Goal: Task Accomplishment & Management: Manage account settings

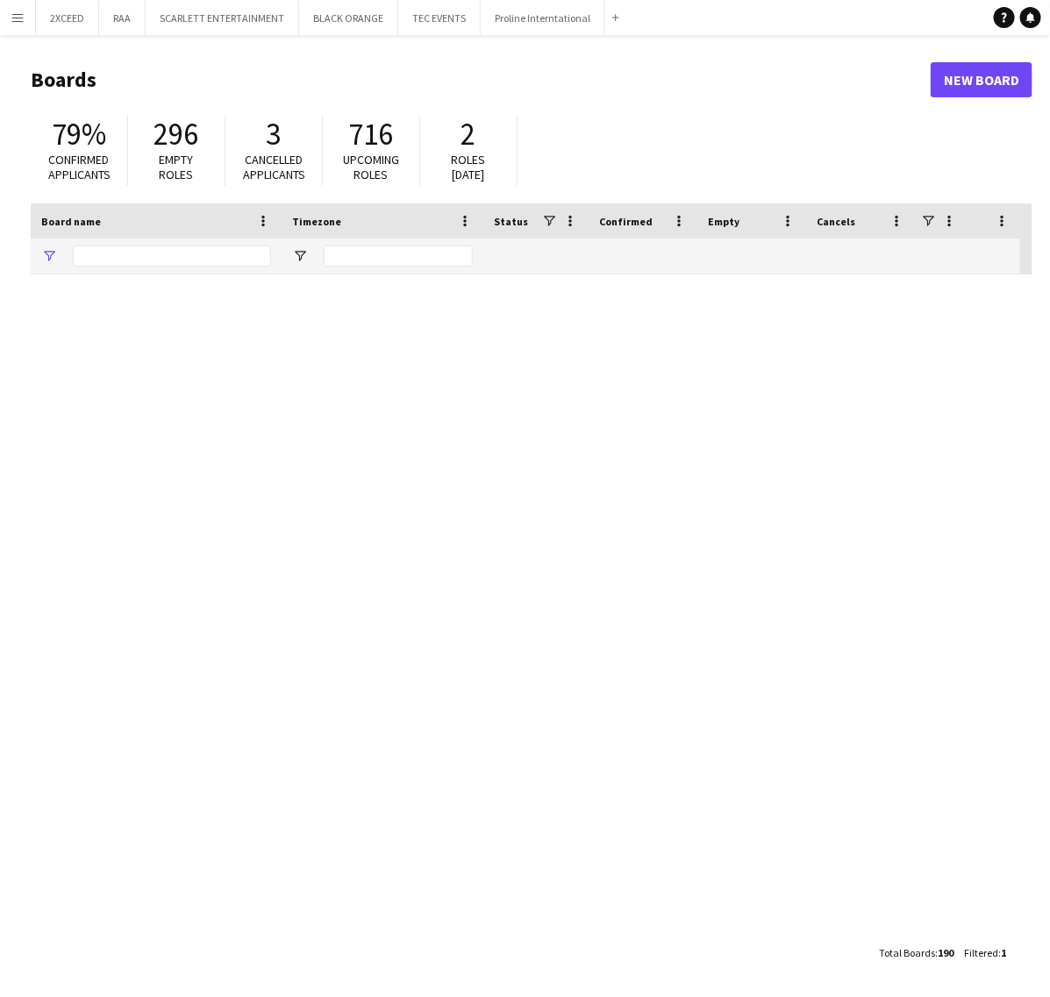
type input "*******"
drag, startPoint x: 172, startPoint y: 255, endPoint x: -116, endPoint y: 273, distance: 288.2
click at [0, 273] on html "Menu Boards Boards Boards All jobs Status Workforce Workforce My Workforce Recr…" at bounding box center [525, 498] width 1050 height 997
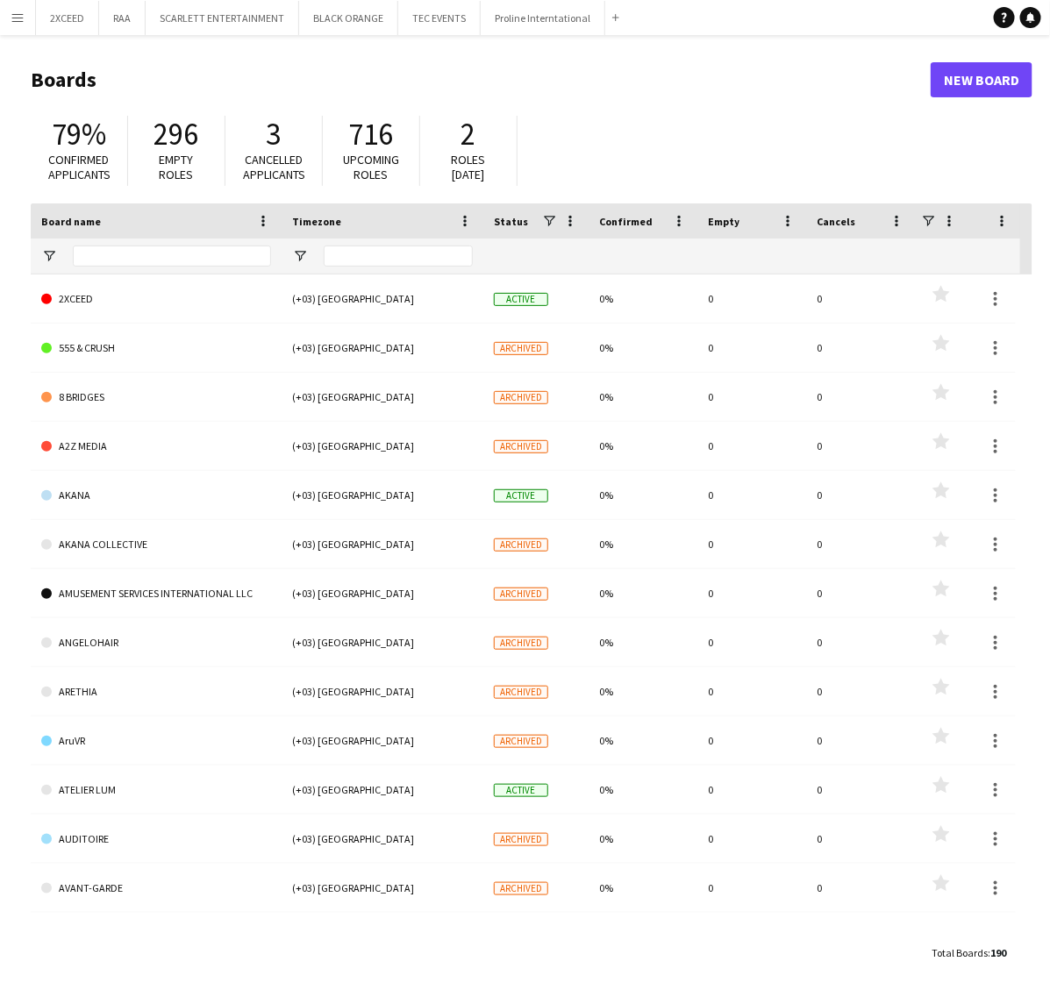
click at [22, 6] on button "Menu" at bounding box center [17, 17] width 35 height 35
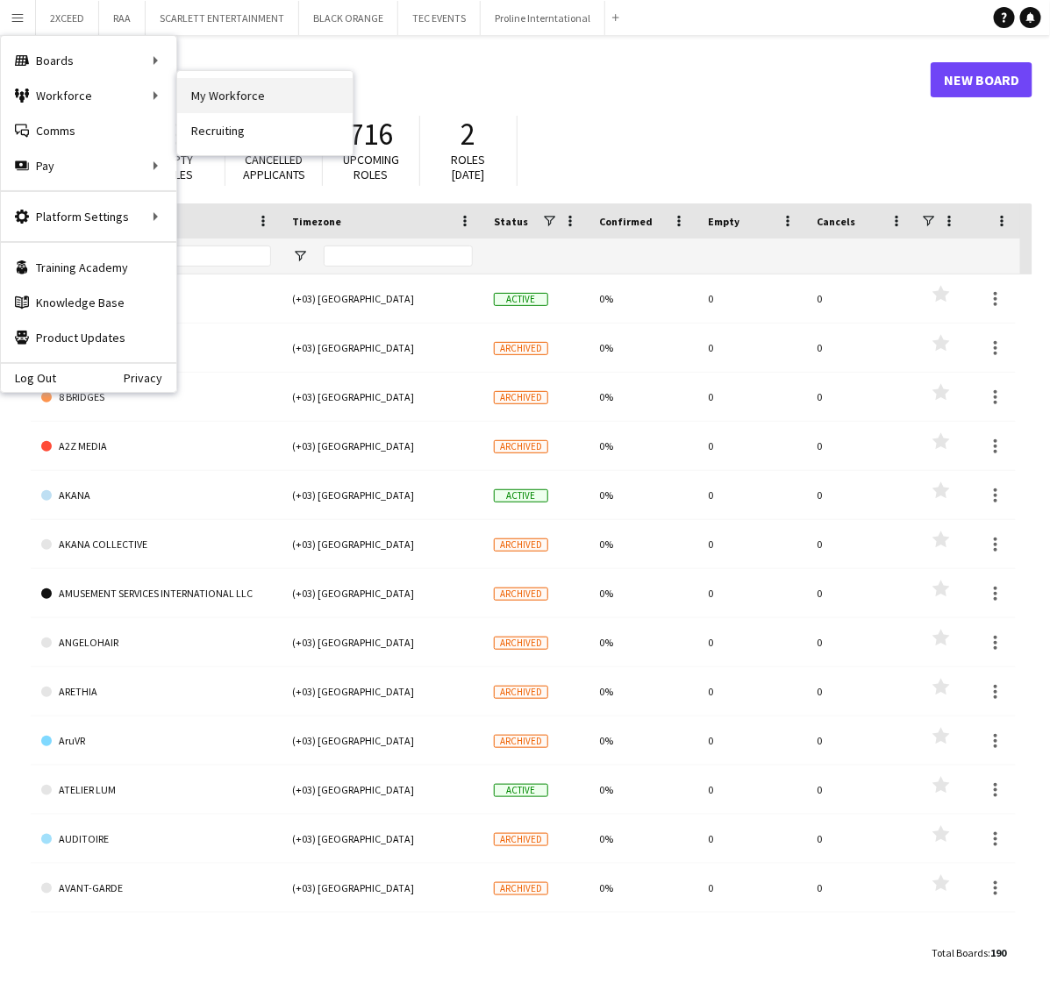
click at [248, 89] on link "My Workforce" at bounding box center [264, 95] width 175 height 35
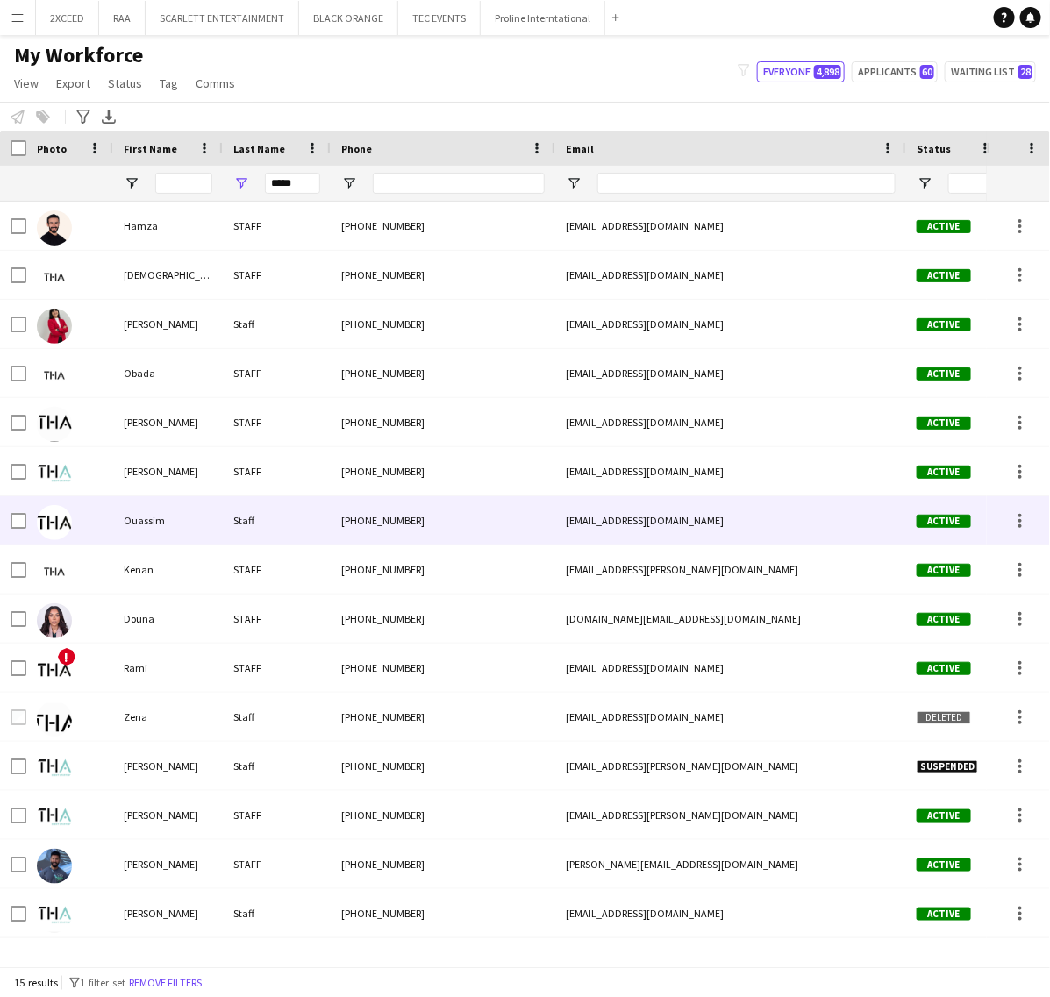
type input "*****"
click at [230, 524] on div "Staff" at bounding box center [277, 520] width 108 height 48
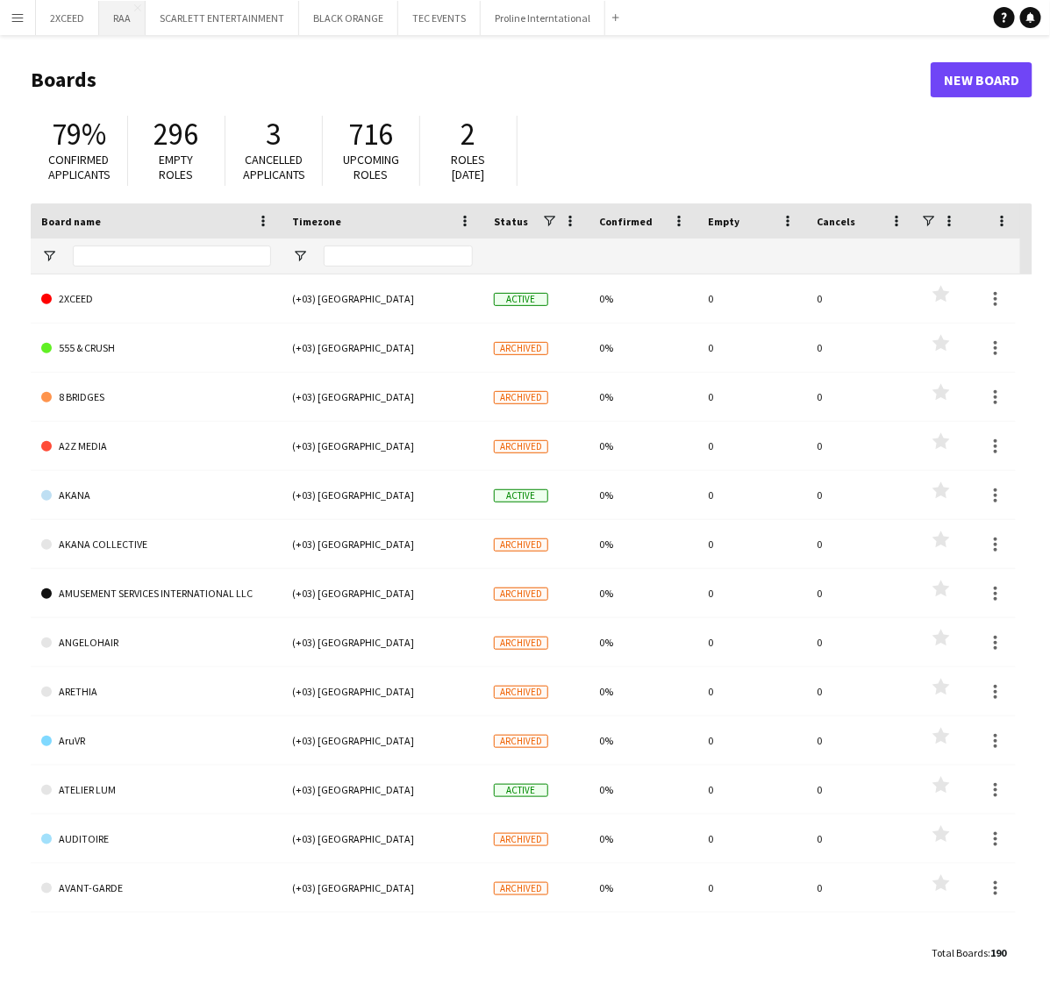
click at [118, 15] on button "RAA Close" at bounding box center [122, 18] width 46 height 34
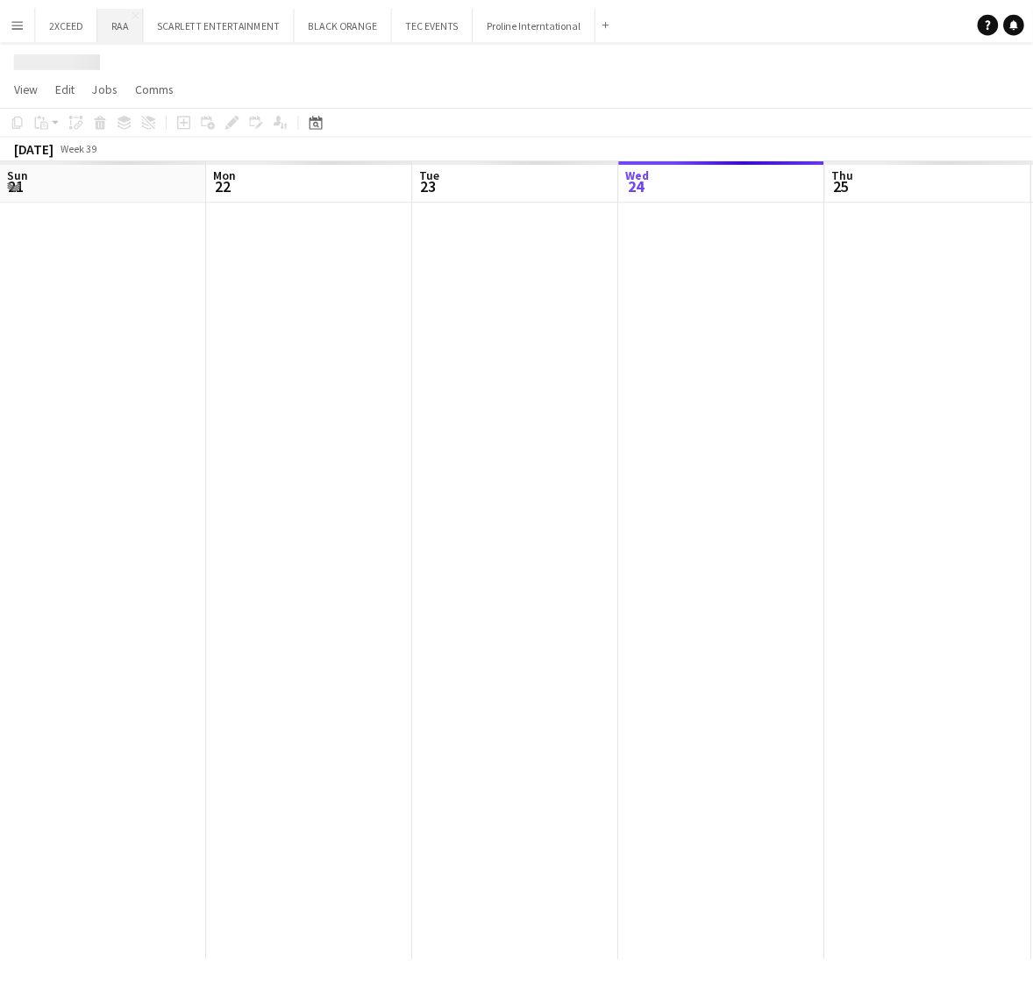
scroll to position [0, 418]
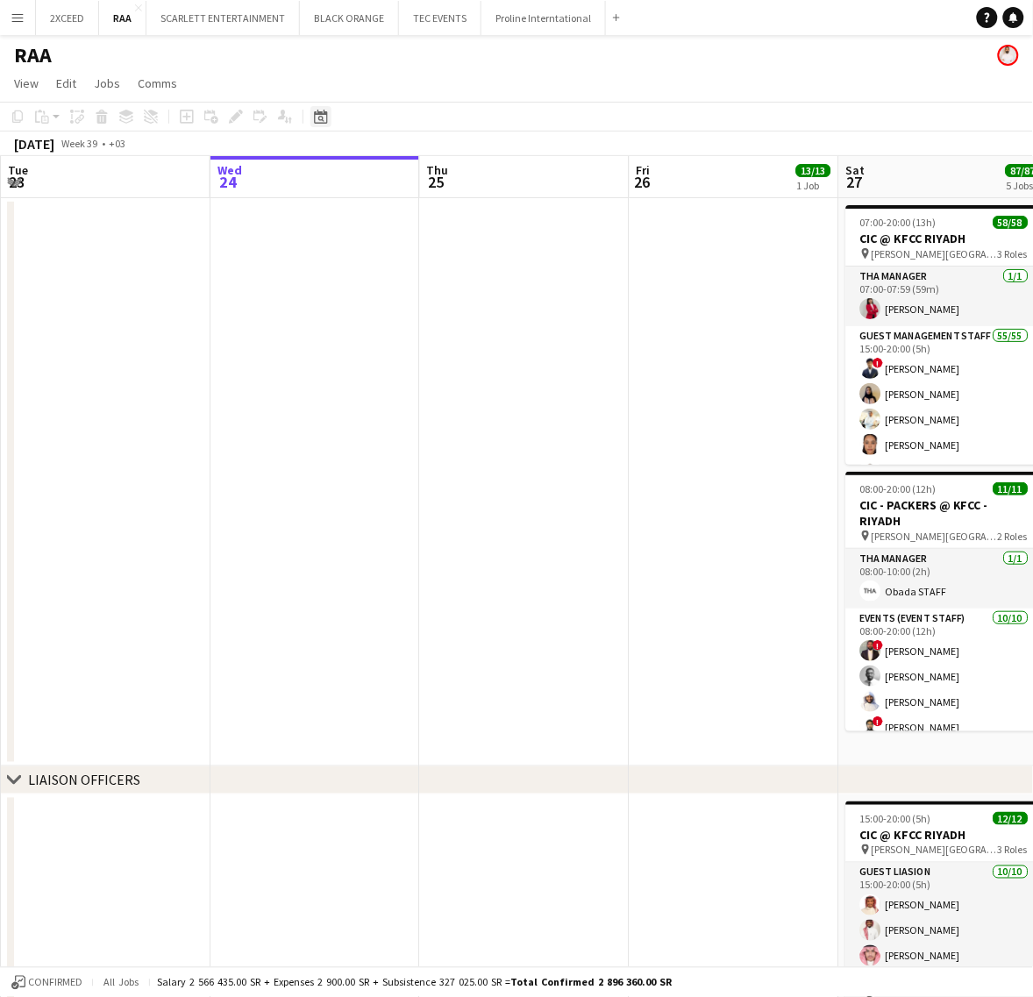
click at [317, 119] on icon "Date picker" at bounding box center [321, 117] width 14 height 14
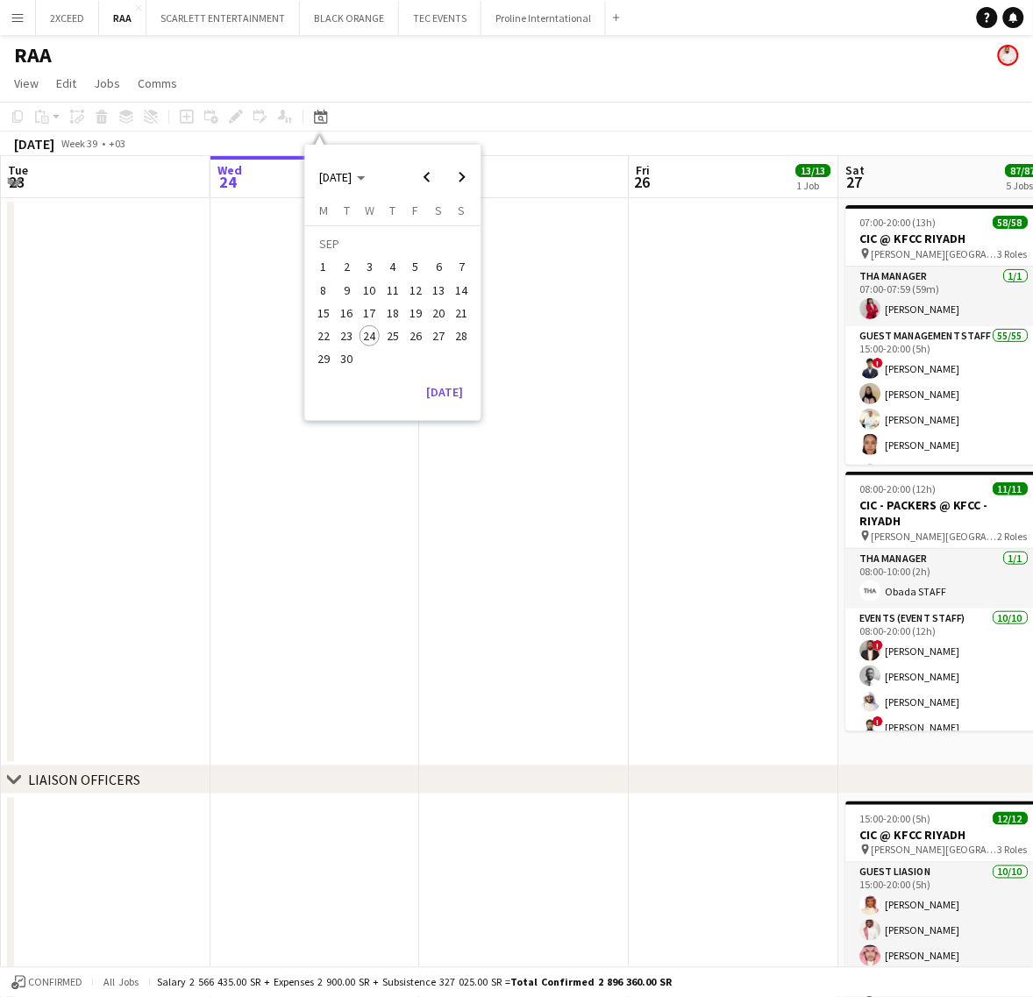
click at [441, 336] on span "27" at bounding box center [439, 335] width 21 height 21
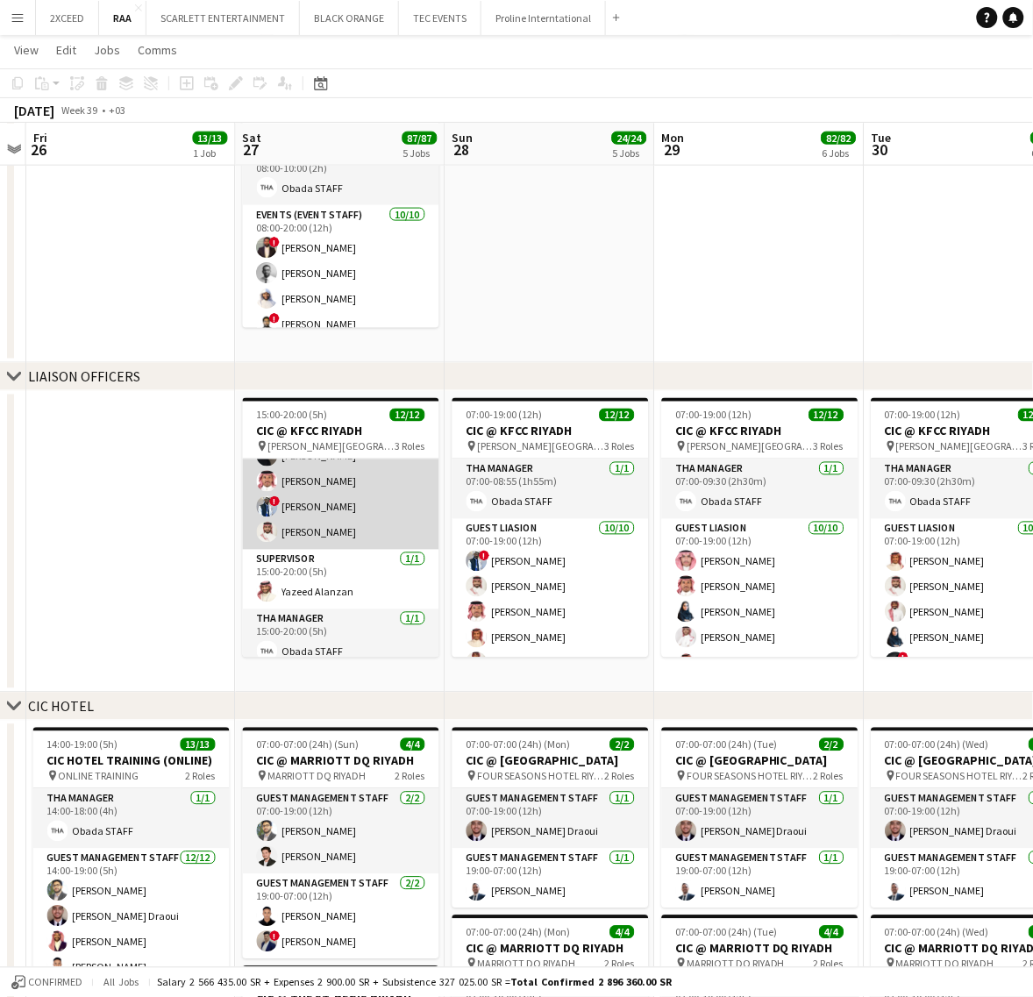
scroll to position [210, 0]
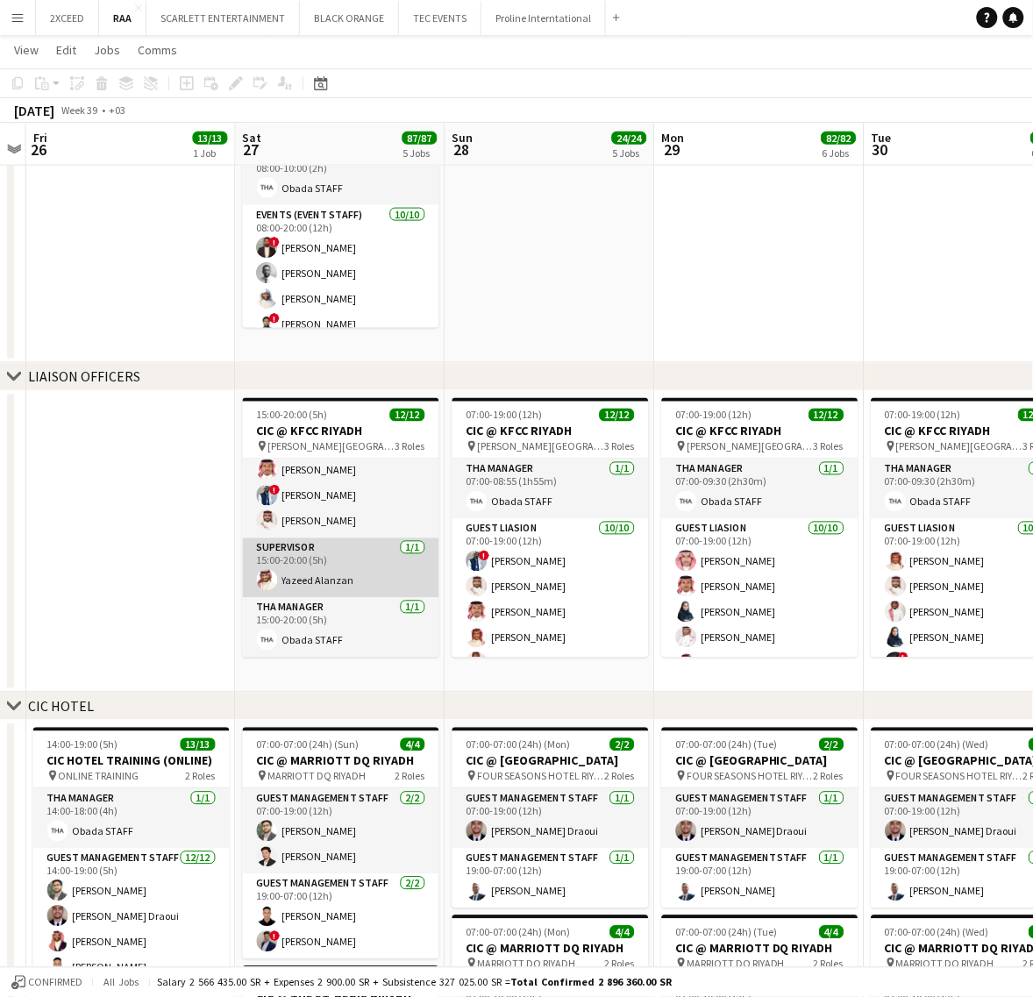
click at [360, 570] on app-card-role "Supervisor [DATE] 15:00-20:00 (5h) Yazeed Alanzan" at bounding box center [341, 568] width 196 height 60
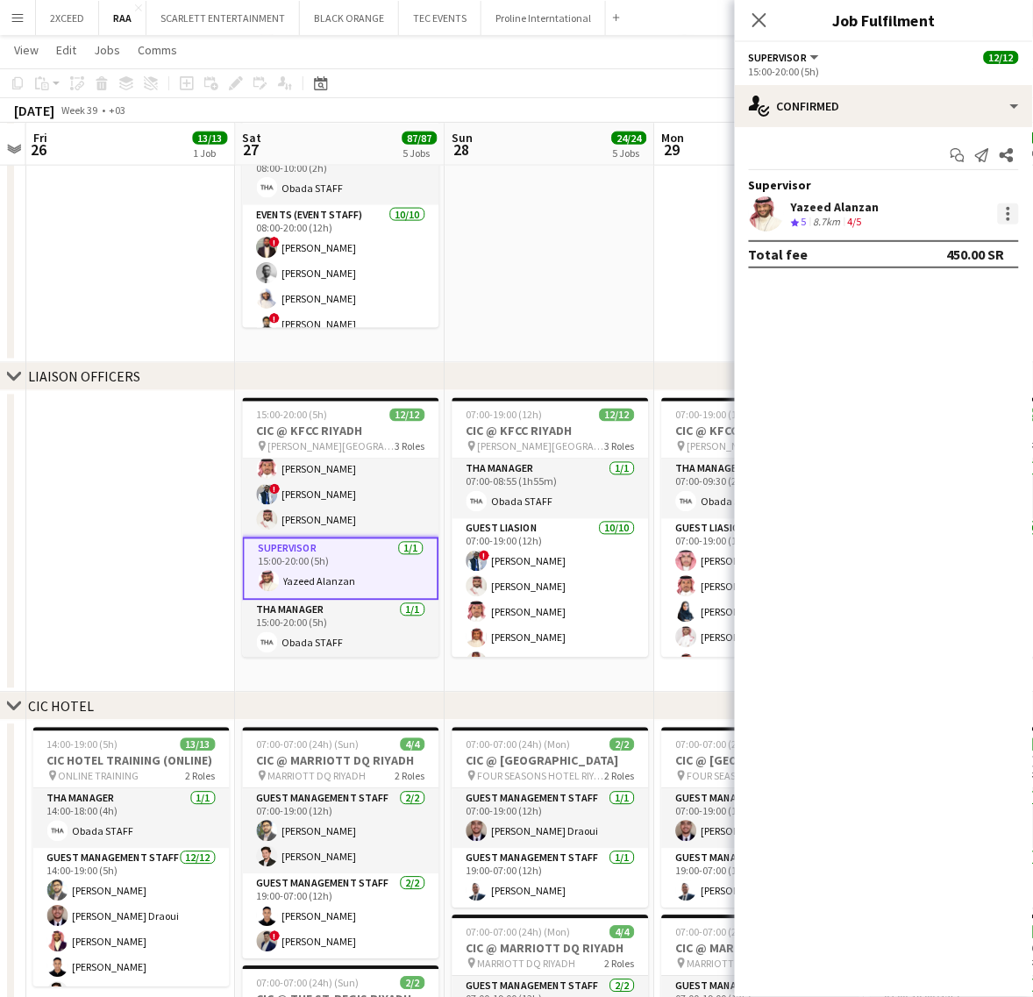
click at [1009, 206] on div at bounding box center [1008, 213] width 21 height 21
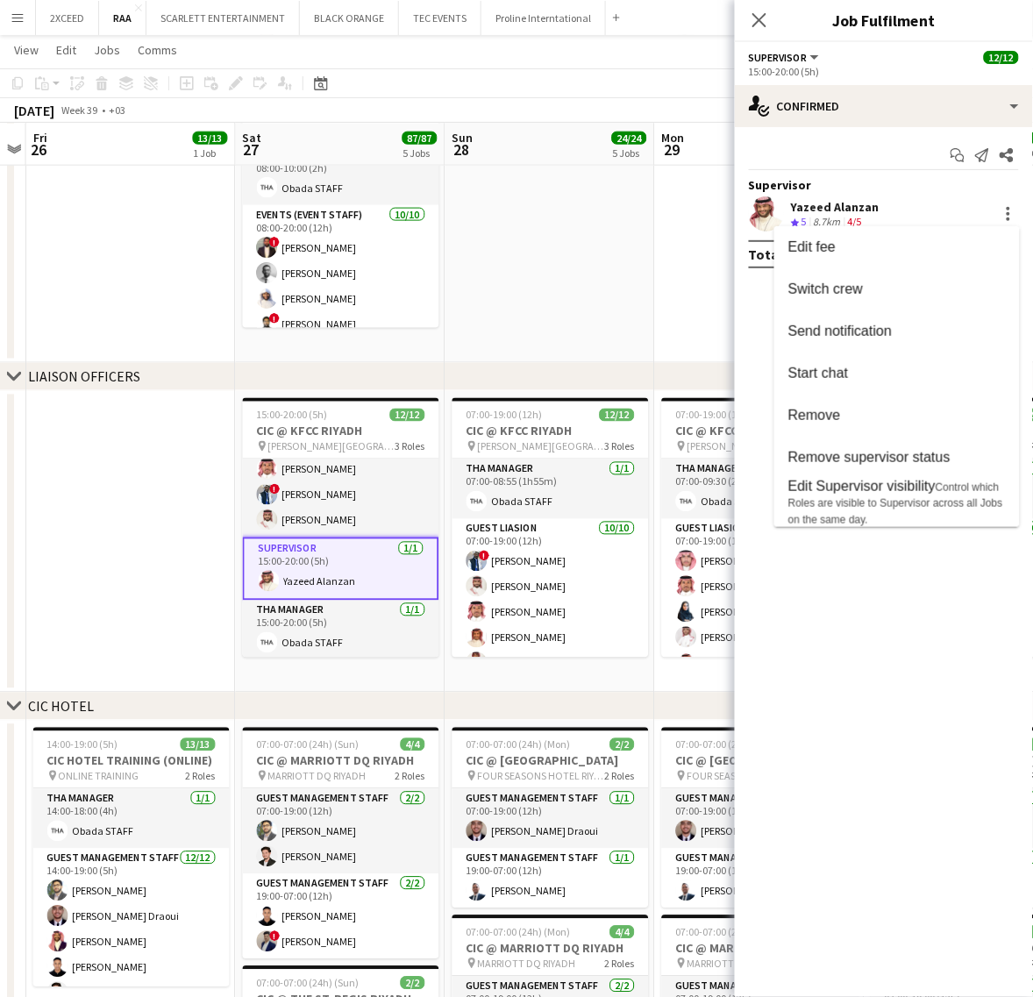
click at [765, 22] on div at bounding box center [516, 498] width 1033 height 997
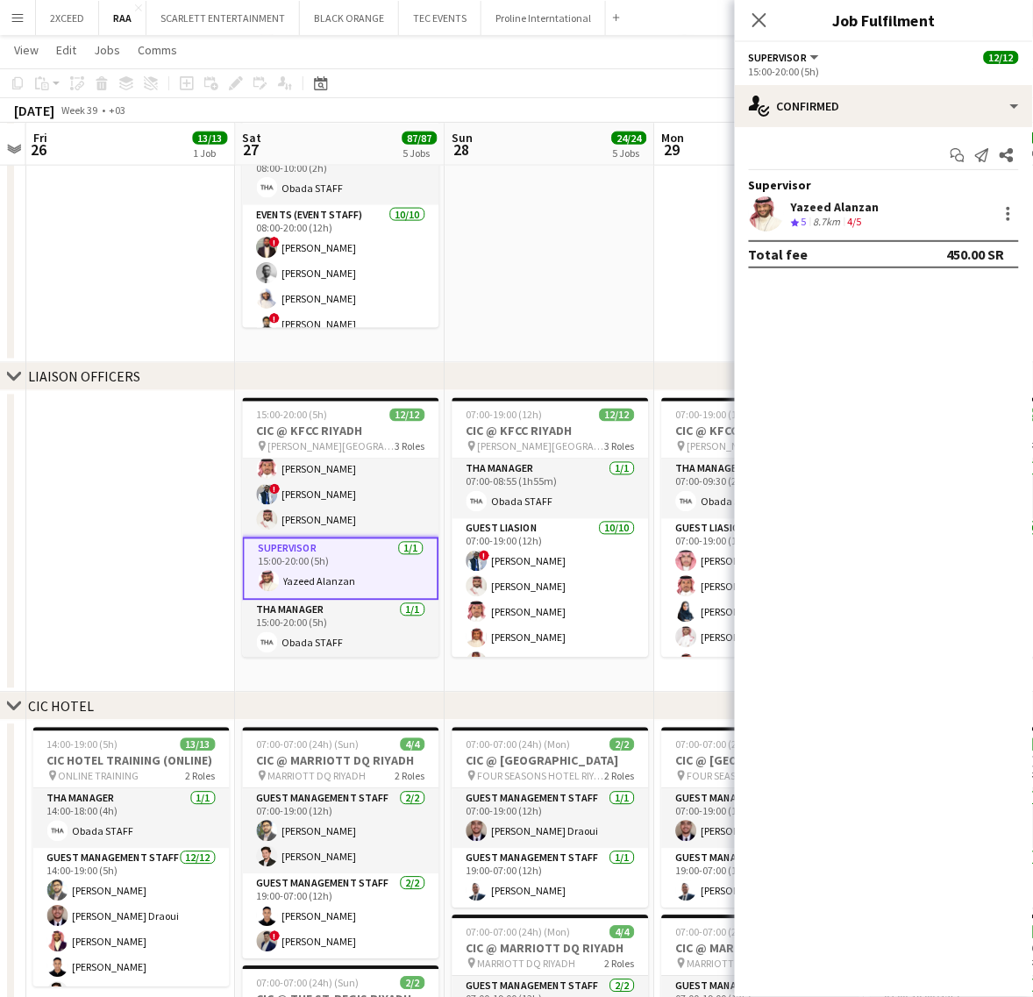
click at [776, 19] on div "Close pop-in" at bounding box center [759, 20] width 49 height 40
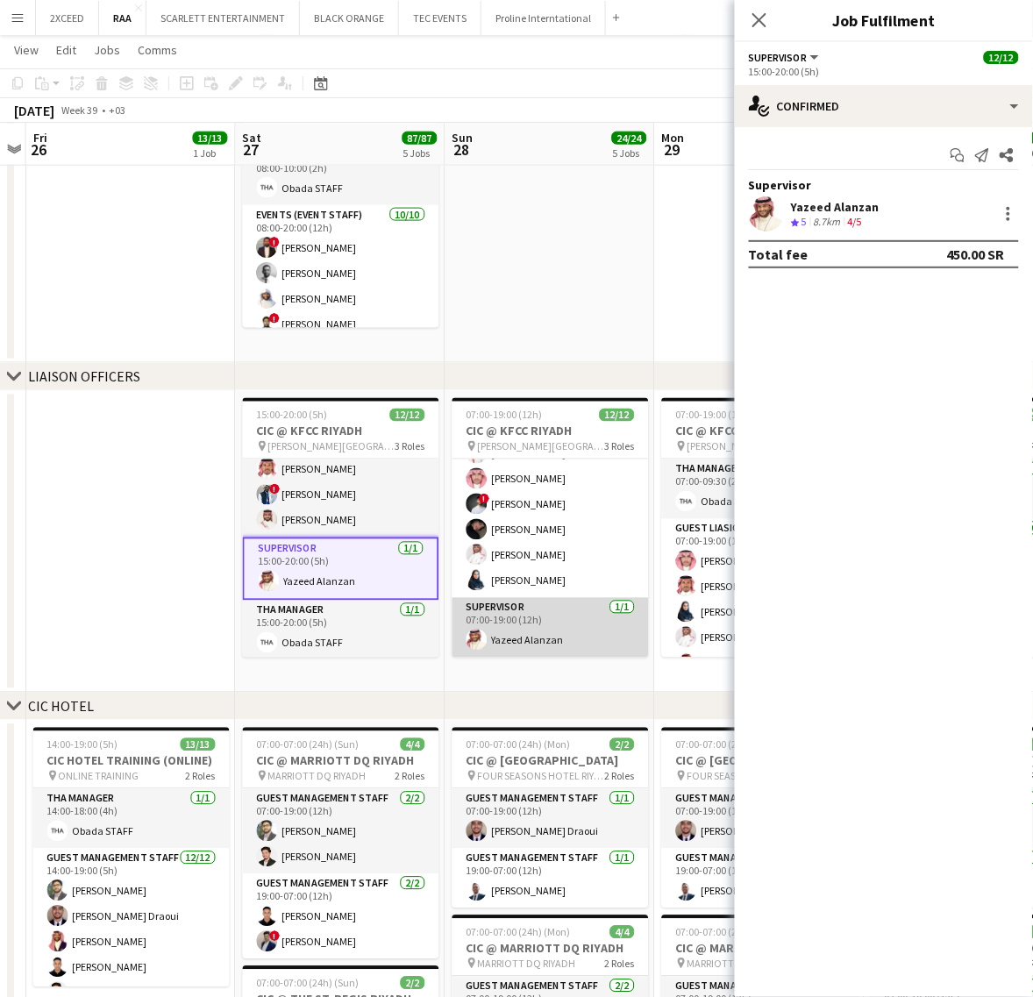
click at [573, 638] on app-card-role "Supervisor [DATE] 07:00-19:00 (12h) [PERSON_NAME]" at bounding box center [550, 628] width 196 height 60
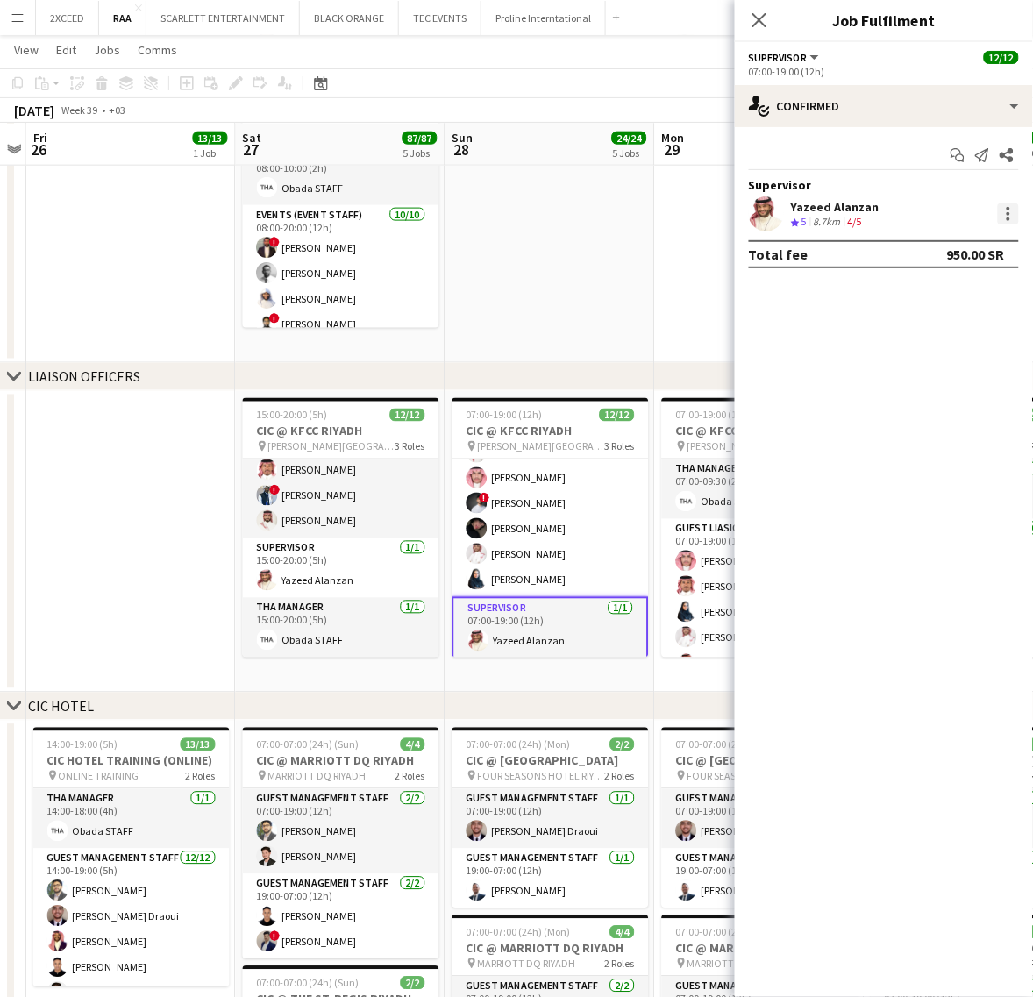
click at [1007, 208] on div at bounding box center [1009, 209] width 4 height 4
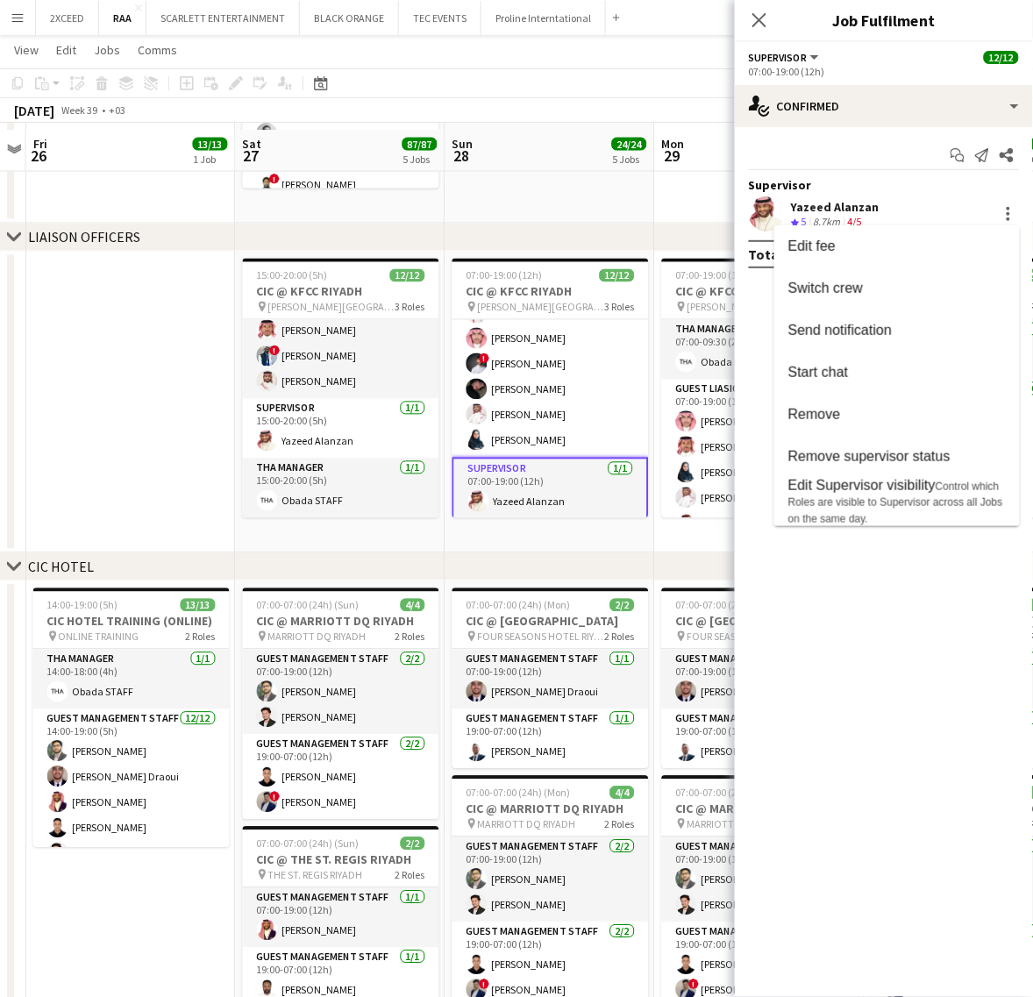
scroll to position [548, 0]
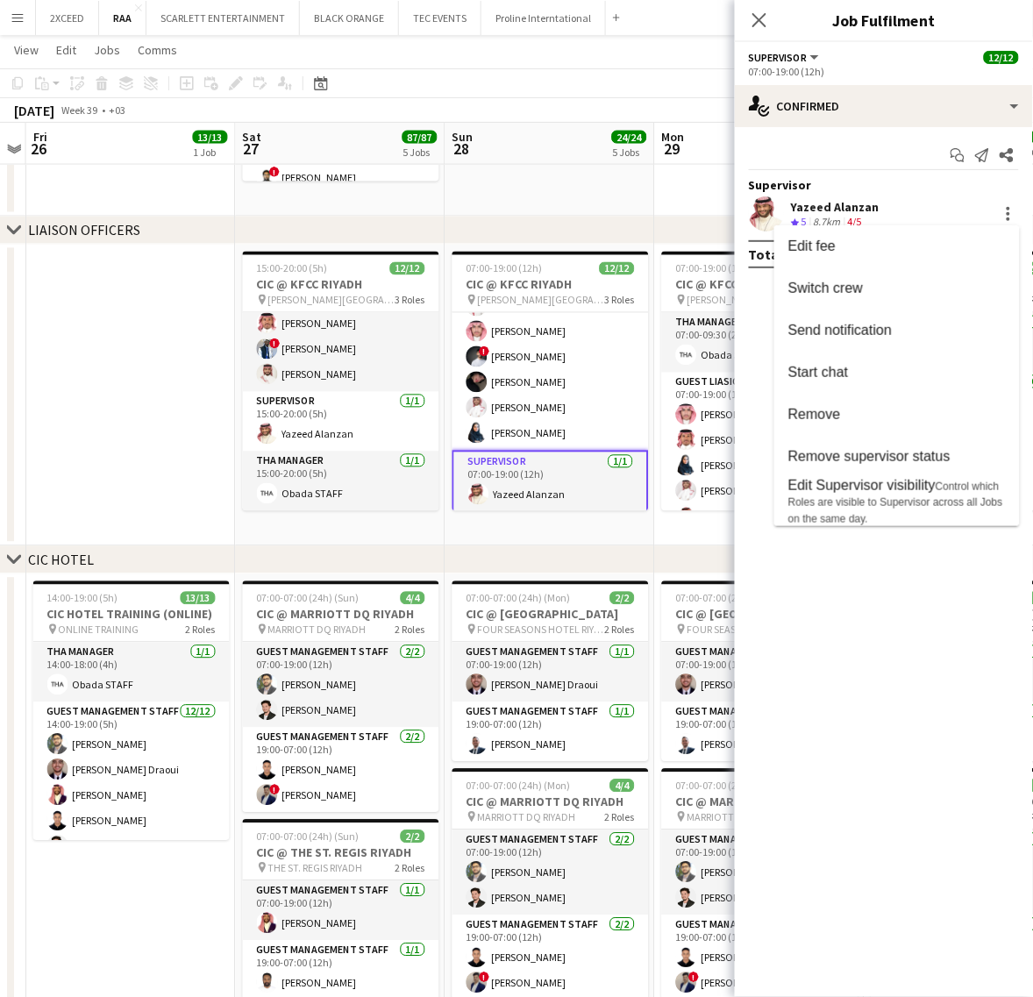
click at [759, 15] on div at bounding box center [516, 498] width 1033 height 997
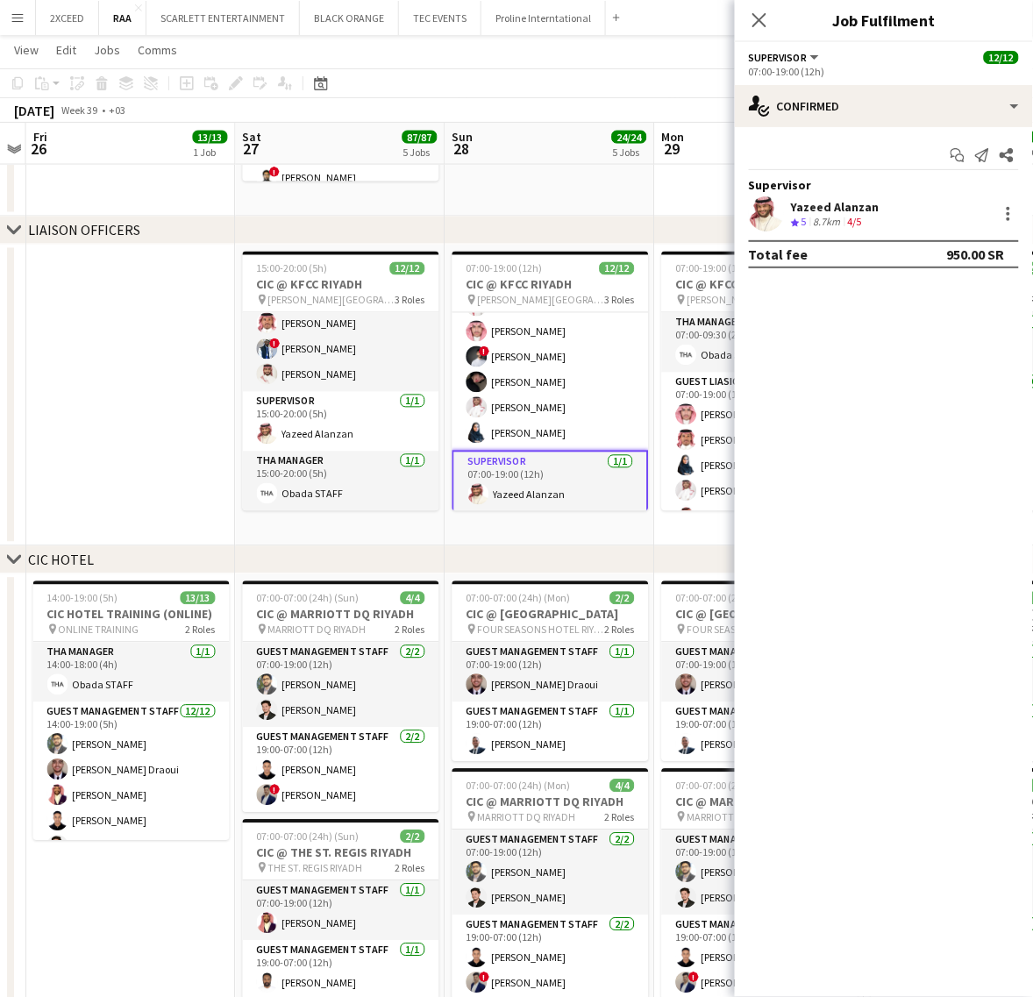
click at [759, 15] on icon "Close pop-in" at bounding box center [759, 20] width 14 height 14
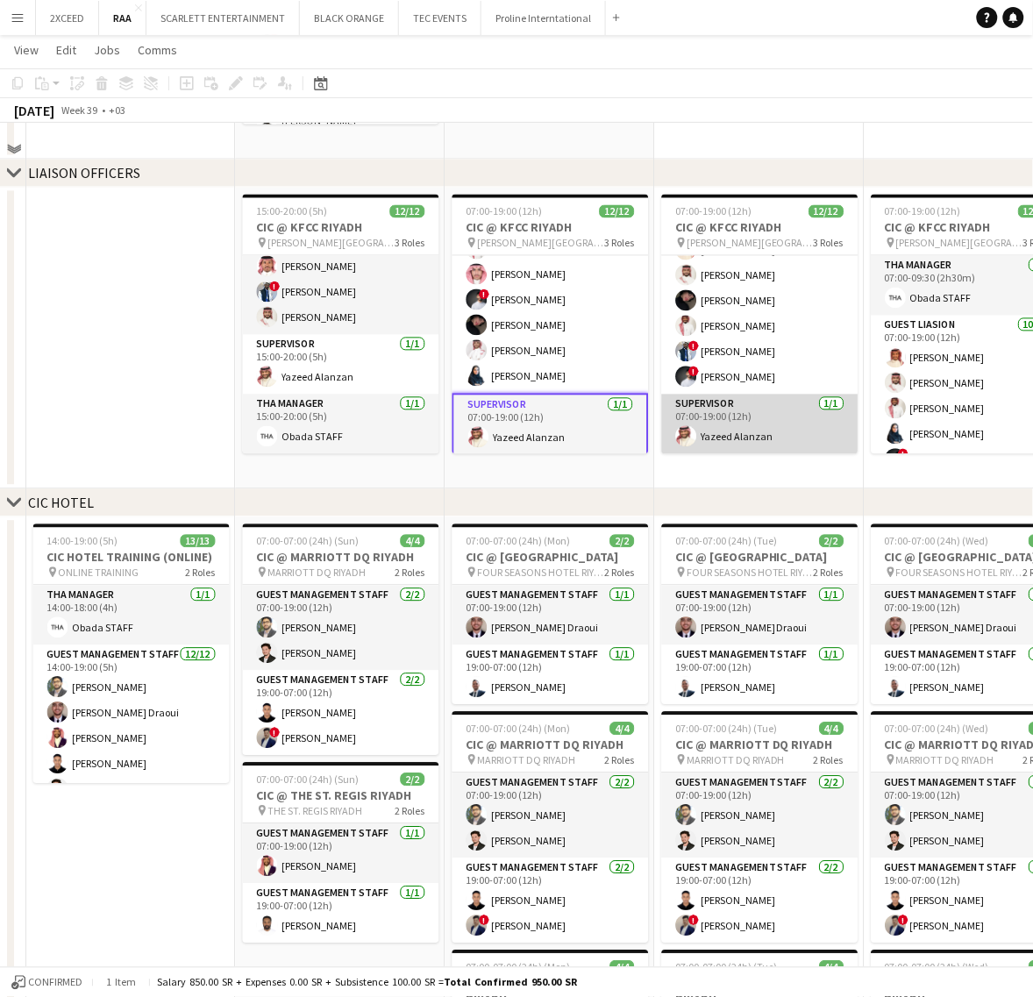
scroll to position [621, 0]
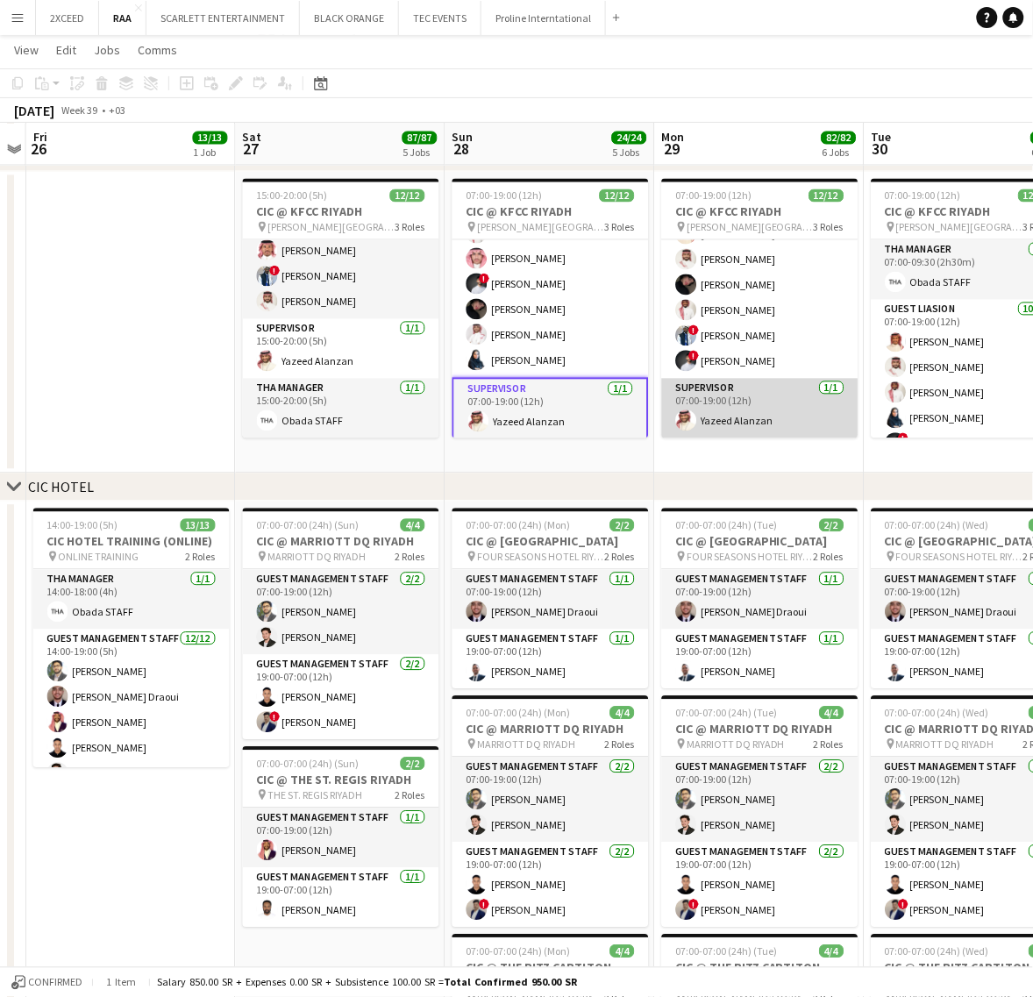
click at [794, 419] on app-card-role "Supervisor [DATE] 07:00-19:00 (12h) [PERSON_NAME]" at bounding box center [760, 409] width 196 height 60
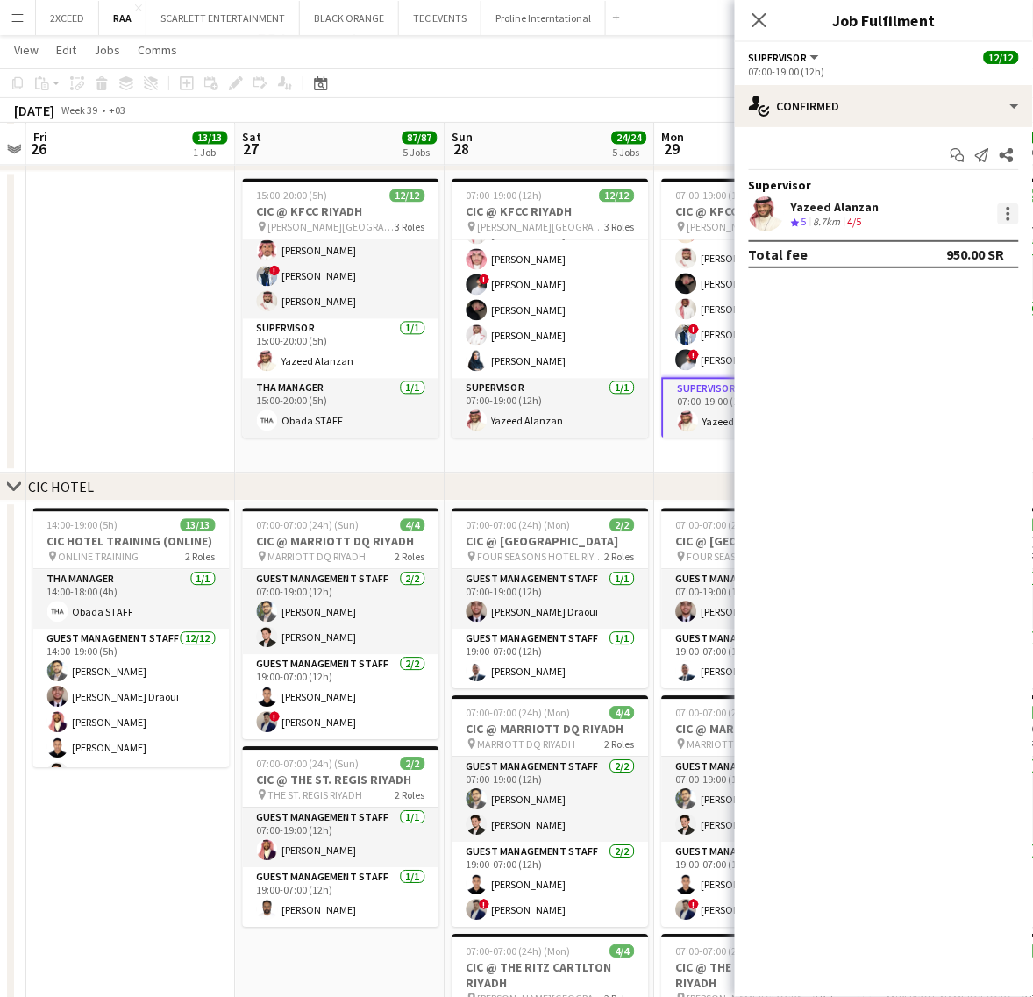
click at [1010, 215] on div at bounding box center [1008, 213] width 21 height 21
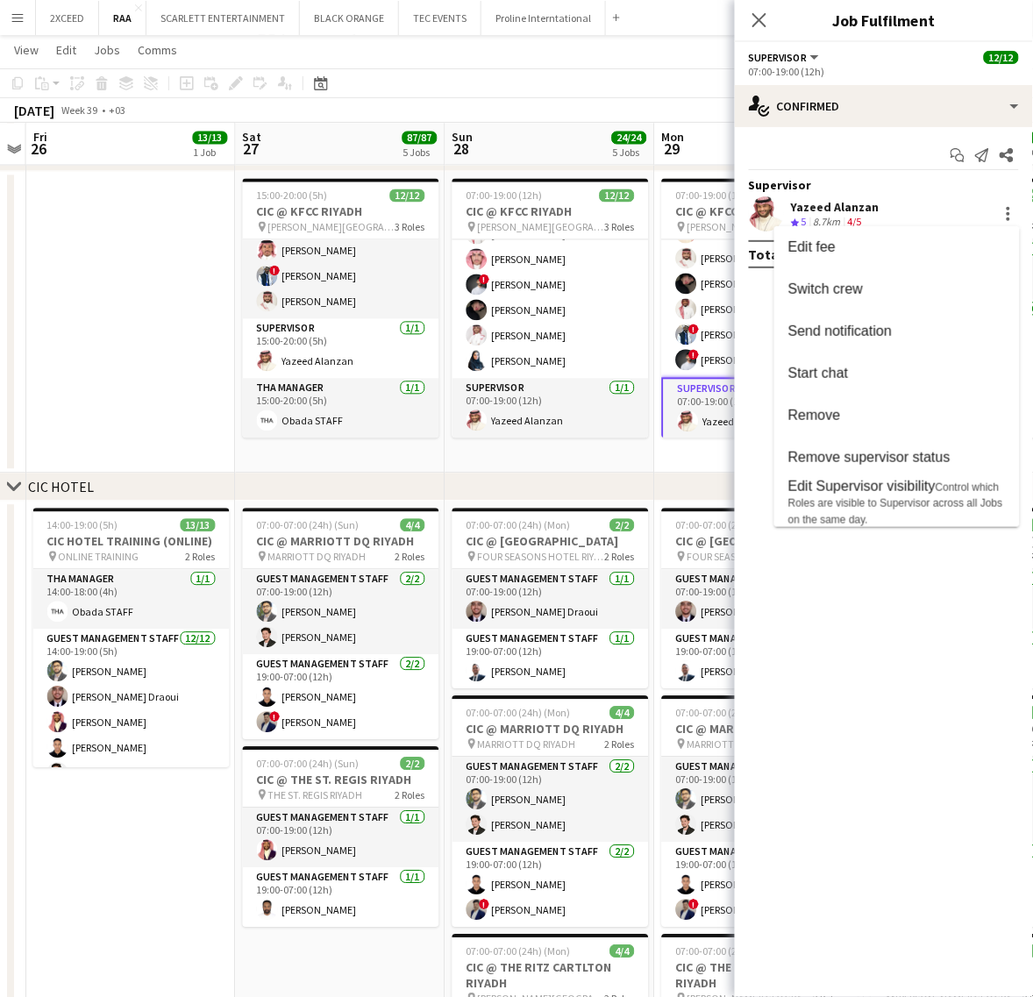
click at [764, 23] on div at bounding box center [516, 498] width 1033 height 997
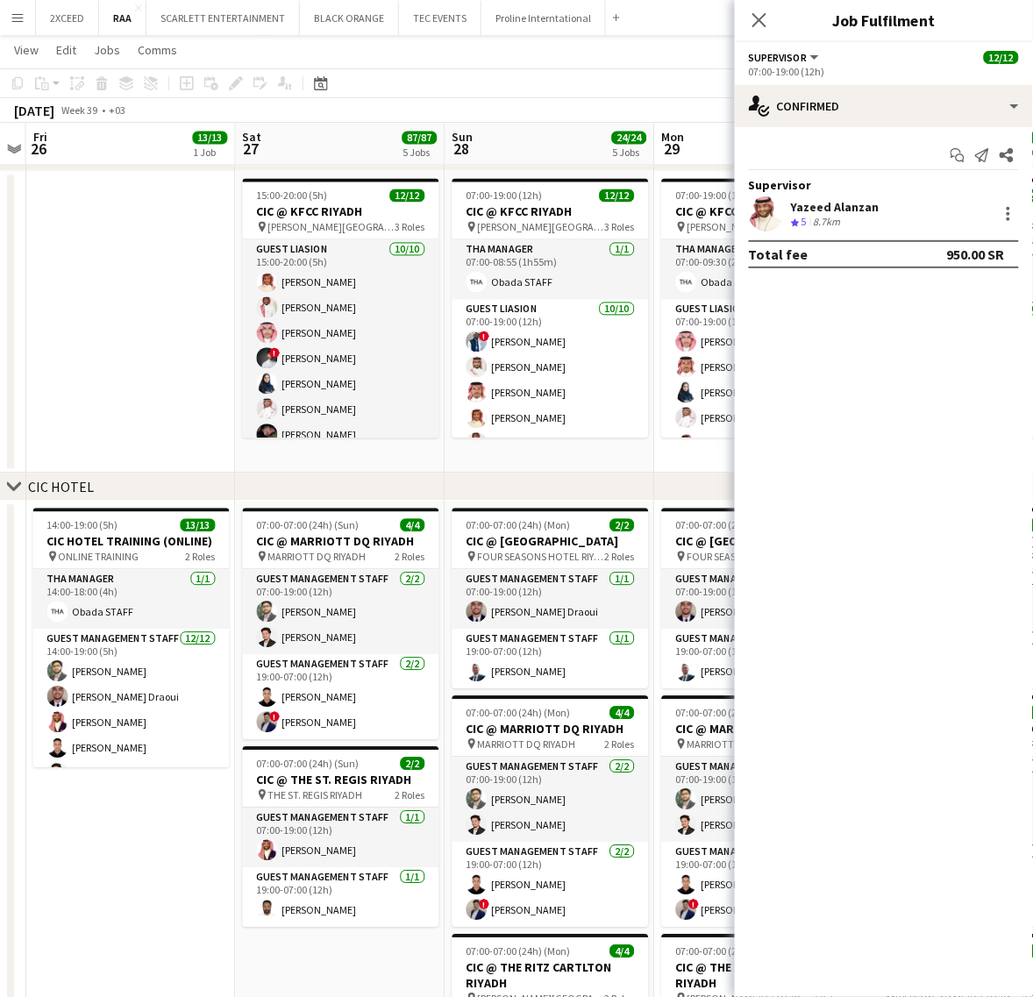
drag, startPoint x: 101, startPoint y: 903, endPoint x: 40, endPoint y: 908, distance: 60.7
click at [67, 969] on app-calendar-viewport "Tue 23 Wed 24 Thu 25 Fri 26 13/13 1 Job Sat 27 87/87 5 Jobs Sun 28 24/24 5 Jobs…" at bounding box center [516, 896] width 1033 height 2897
